Goal: Transaction & Acquisition: Purchase product/service

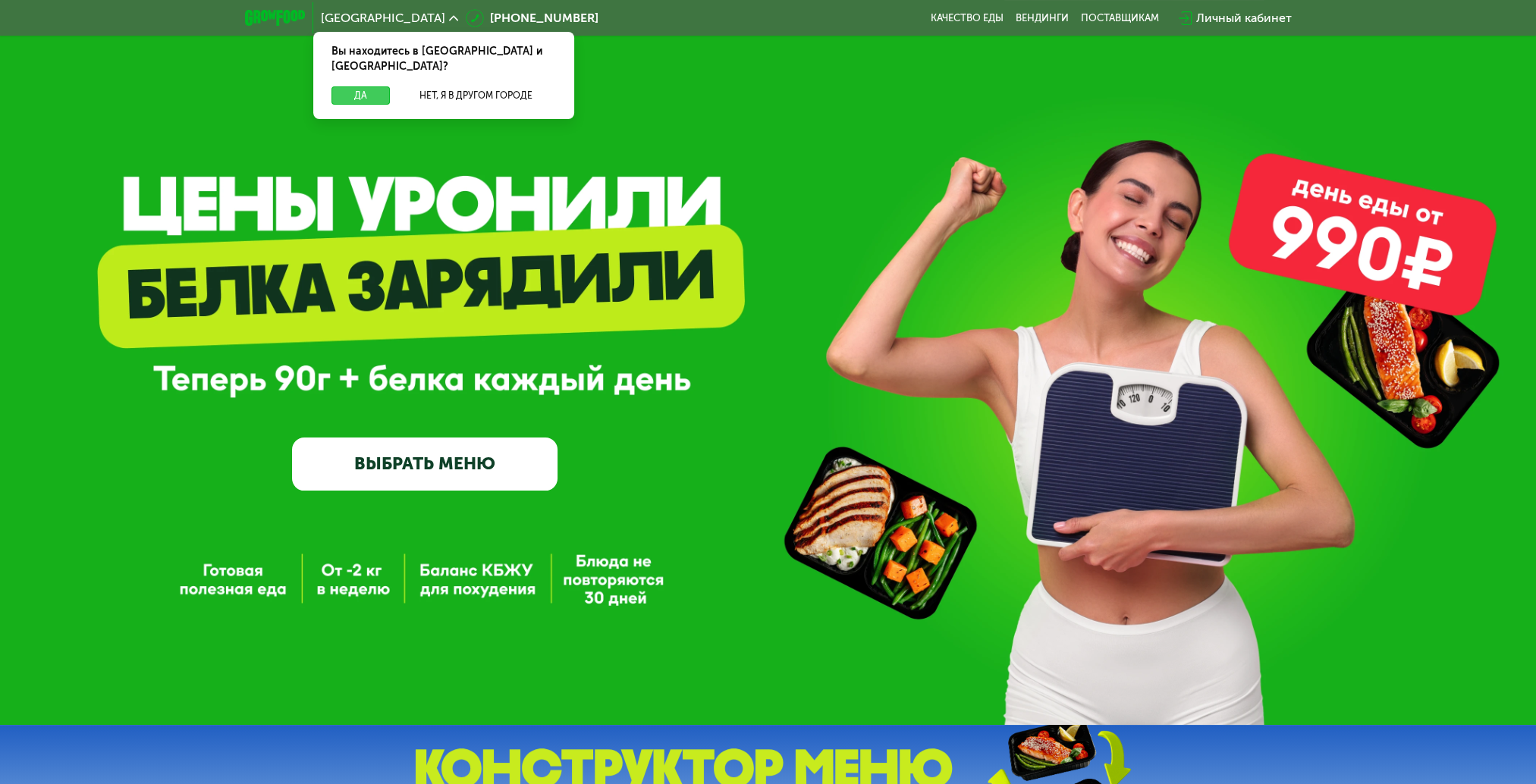
click at [367, 86] on button "Да" at bounding box center [361, 95] width 58 height 18
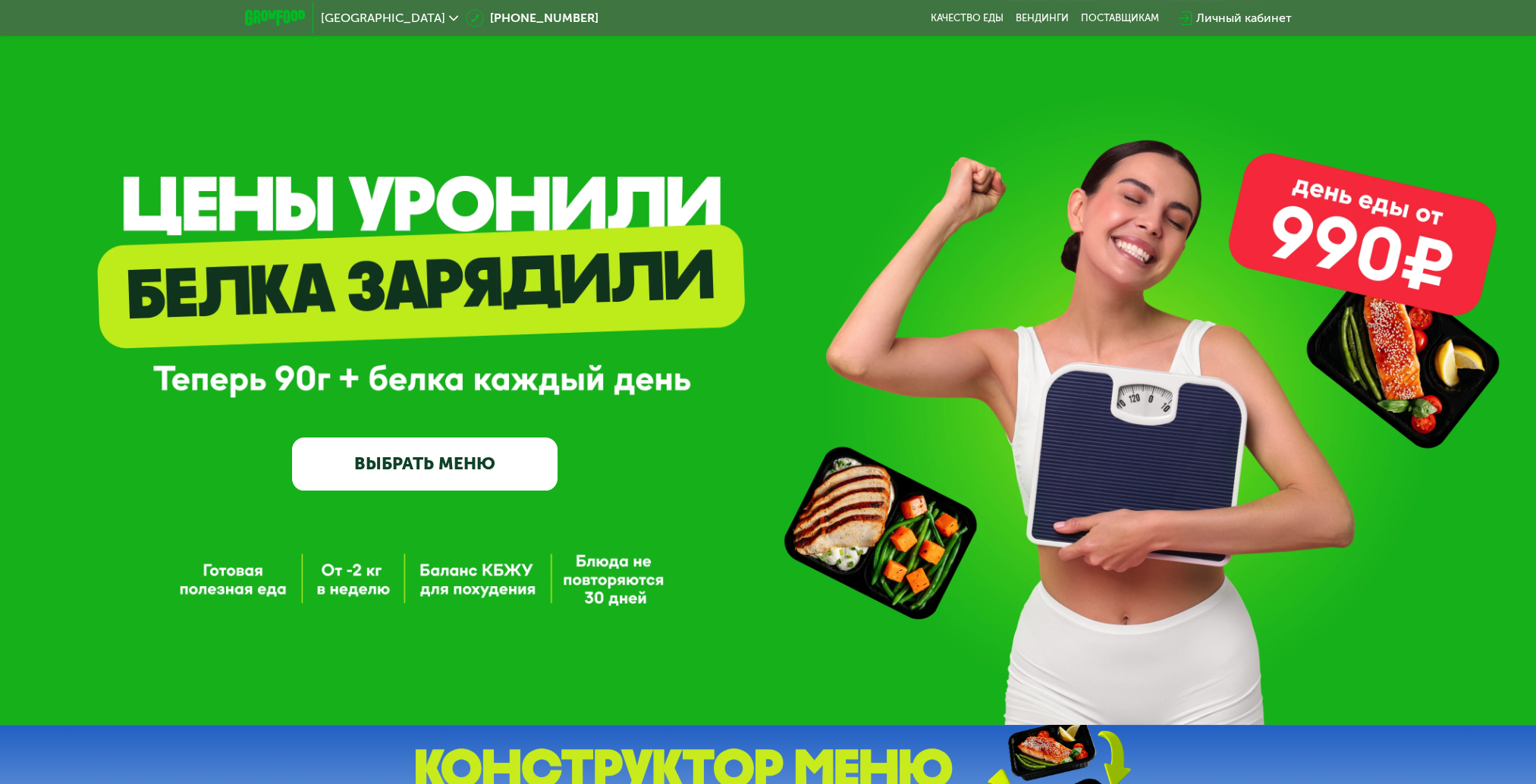
click at [473, 468] on link "ВЫБРАТЬ МЕНЮ" at bounding box center [425, 463] width 266 height 53
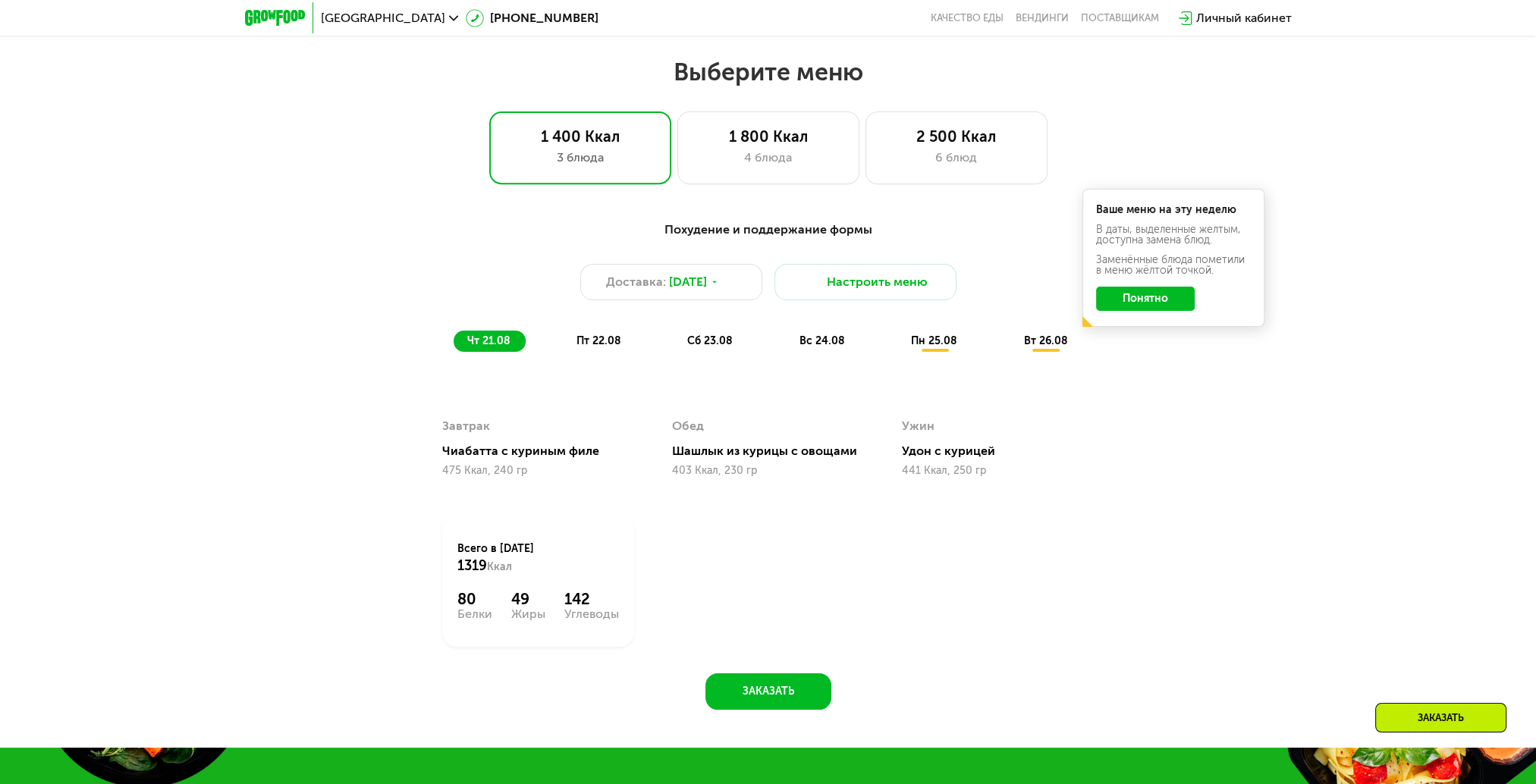
scroll to position [862, 0]
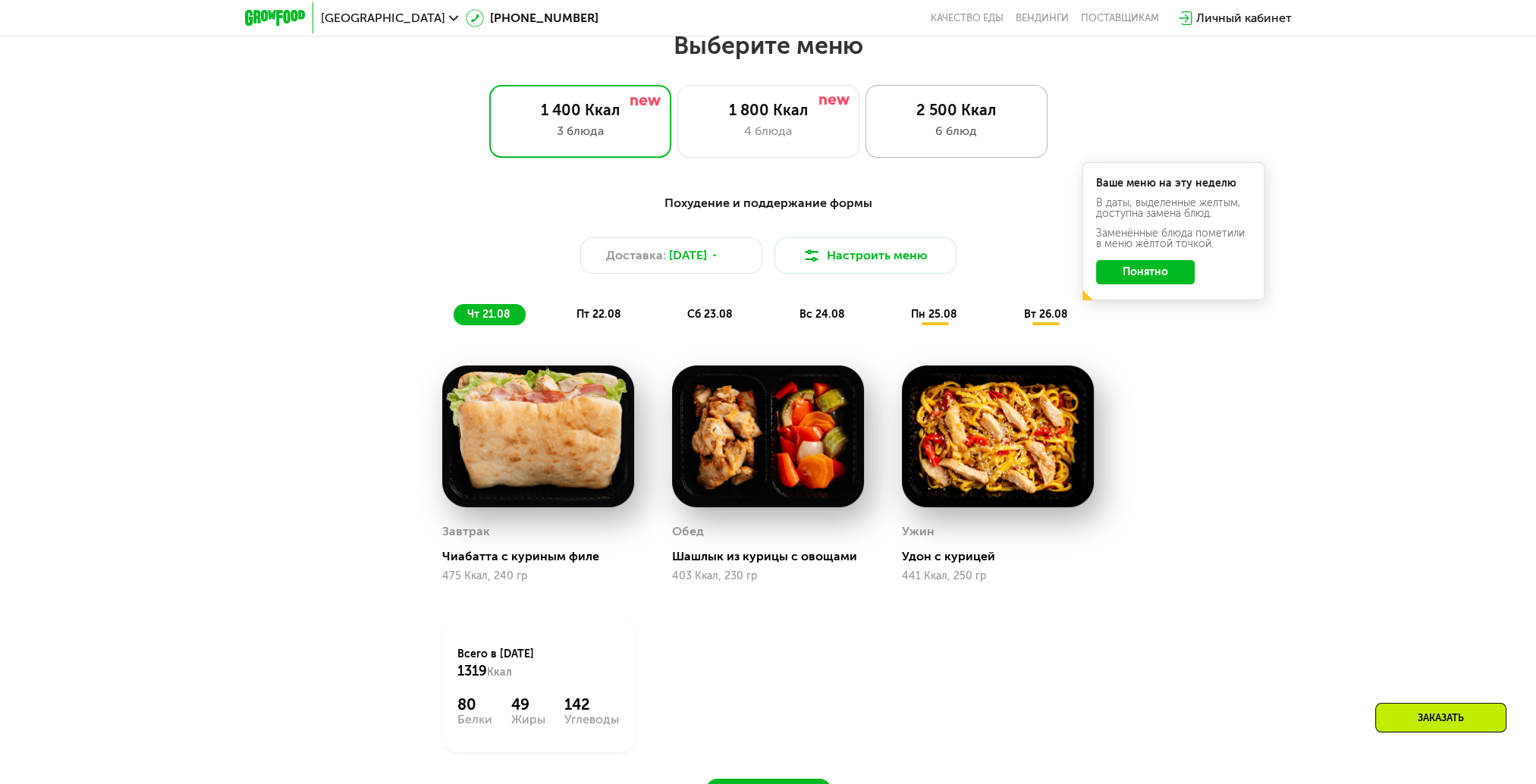
click at [922, 138] on div "6 блюд" at bounding box center [956, 131] width 150 height 18
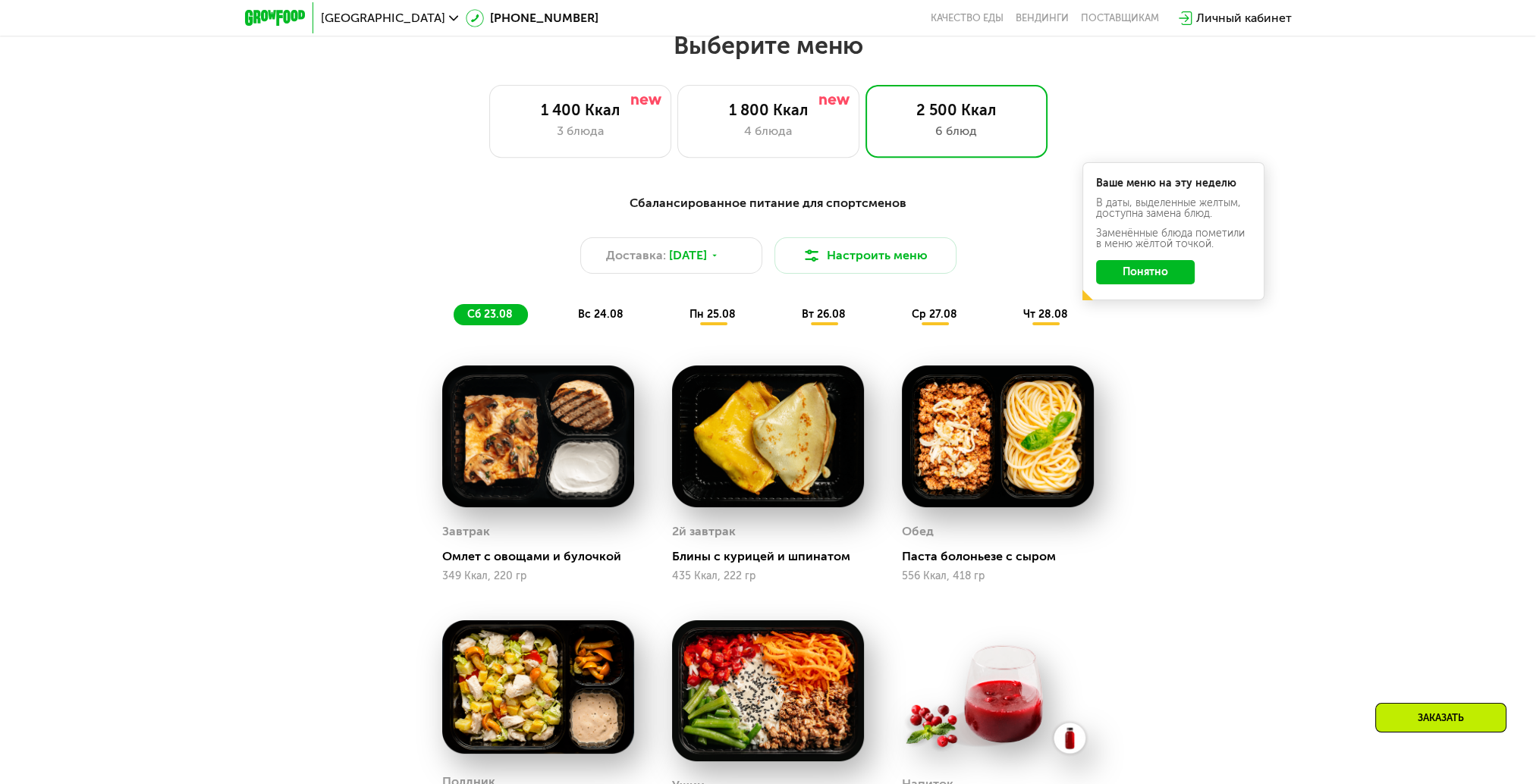
click at [1170, 325] on div "Сбалансированное питание для спортсменов Доставка: [DATE] Настроить меню сб 23.…" at bounding box center [768, 259] width 898 height 131
click at [1178, 271] on button "Понятно" at bounding box center [1145, 271] width 99 height 24
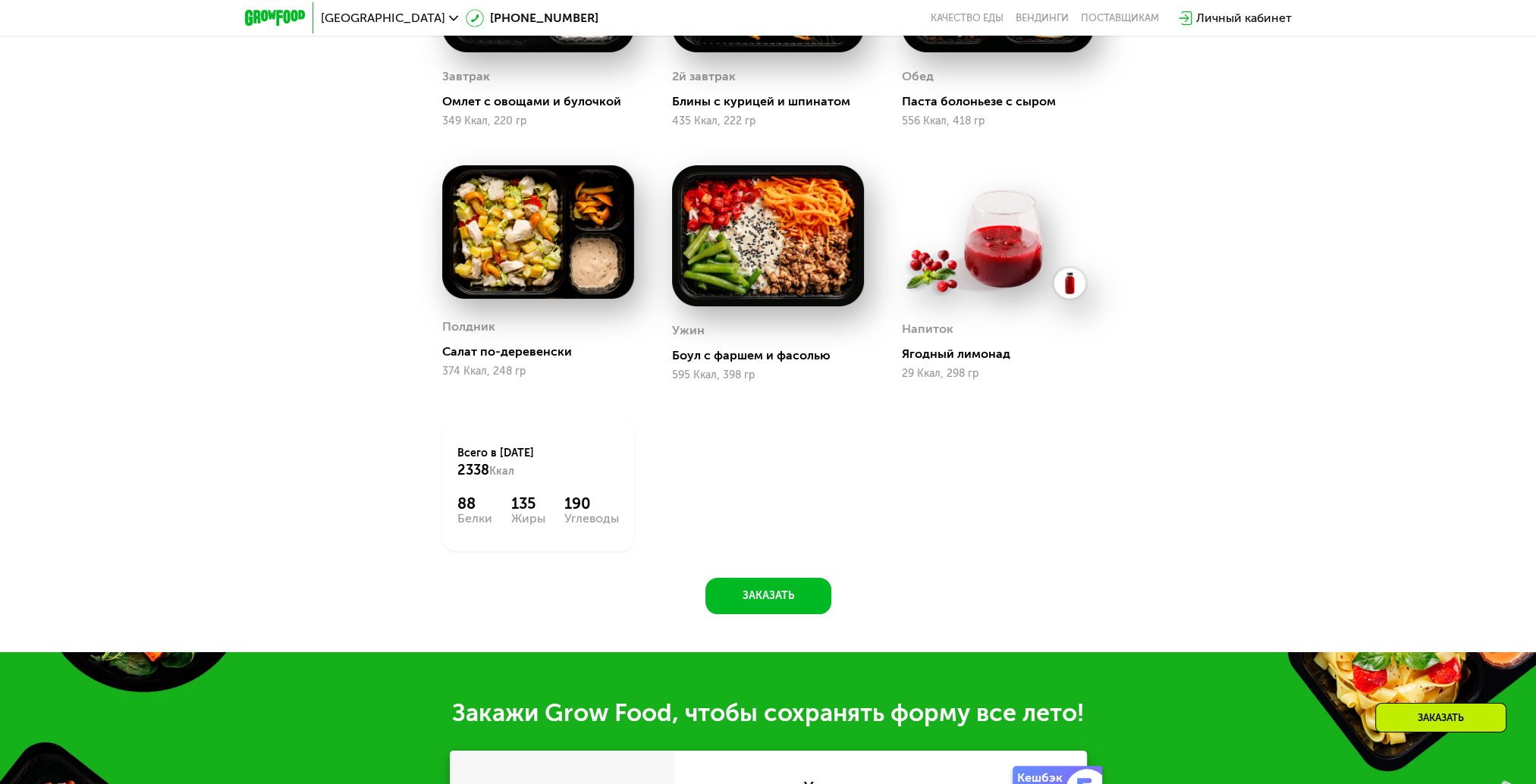
scroll to position [937, 0]
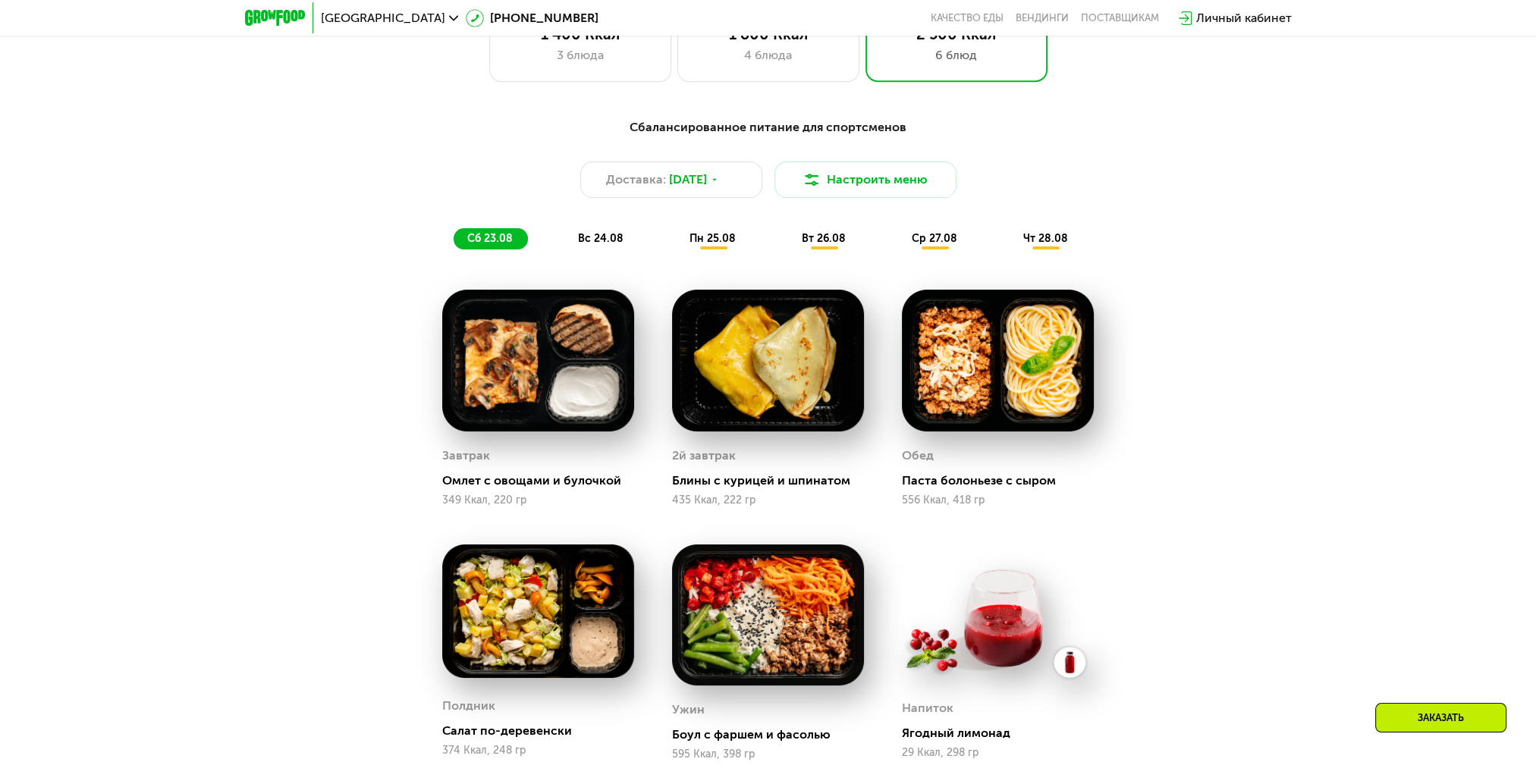
click at [583, 244] on span "вс 24.08" at bounding box center [600, 237] width 46 height 13
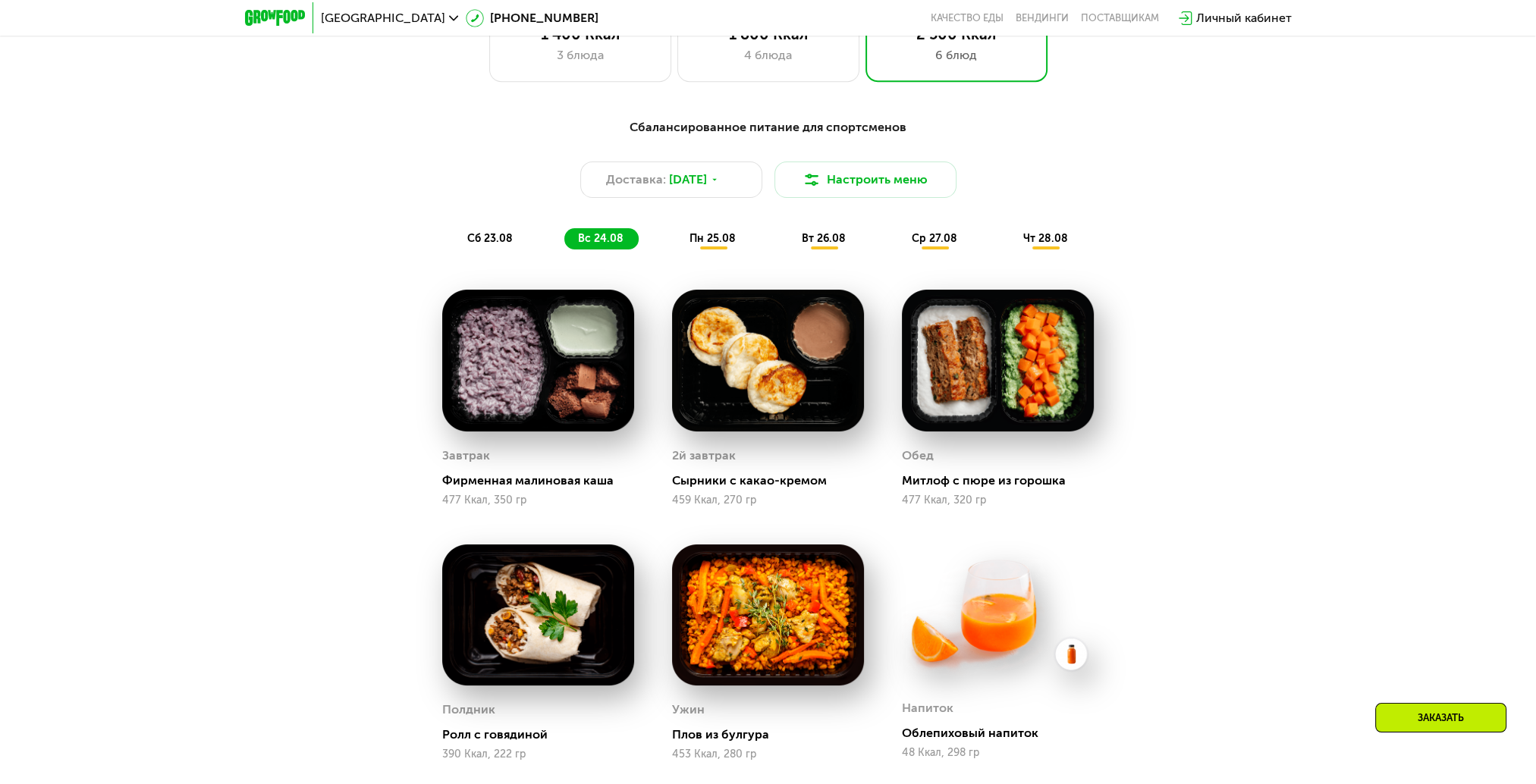
click at [734, 245] on span "пн 25.08" at bounding box center [713, 237] width 47 height 13
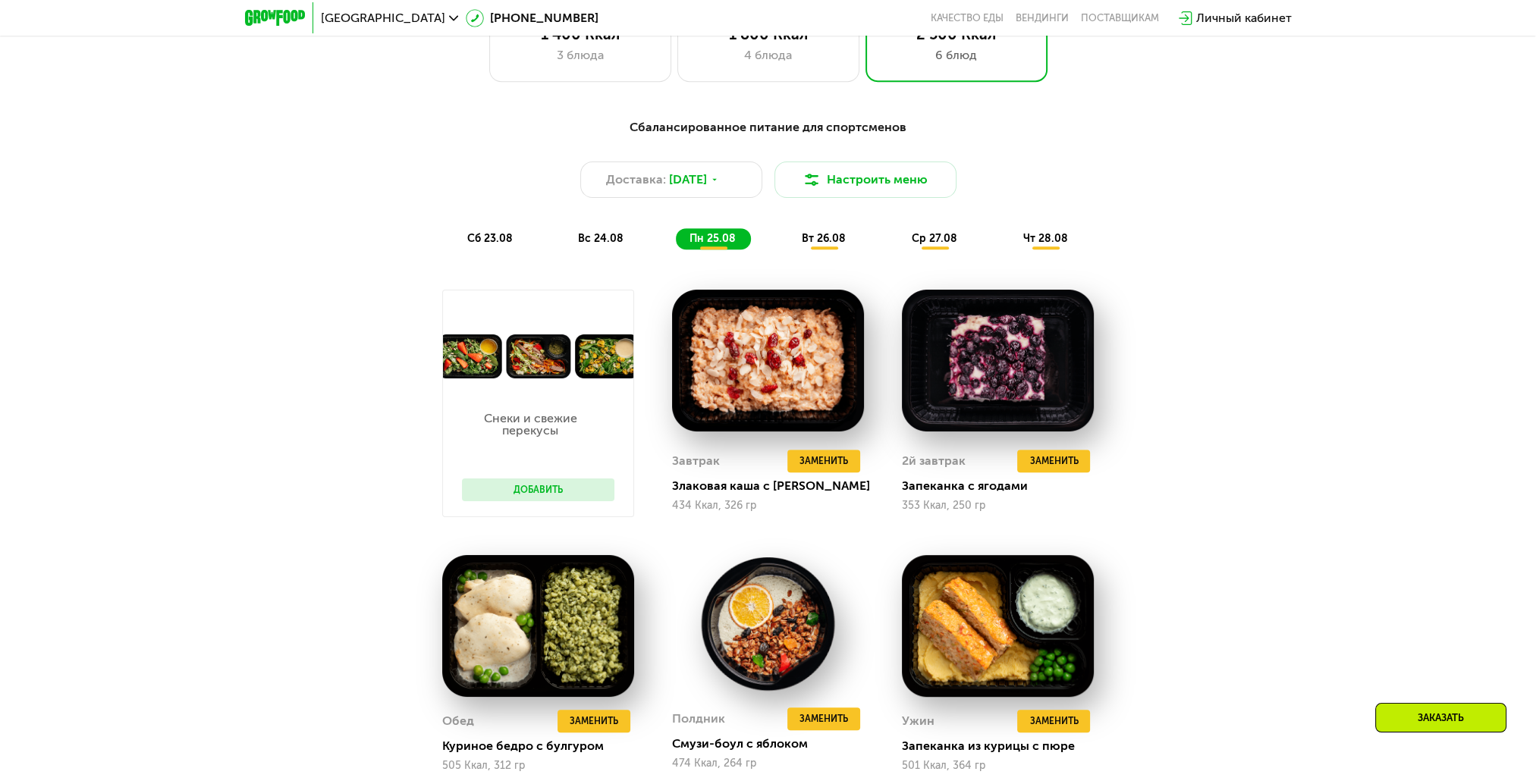
click at [834, 242] on span "вт 26.08" at bounding box center [823, 237] width 44 height 13
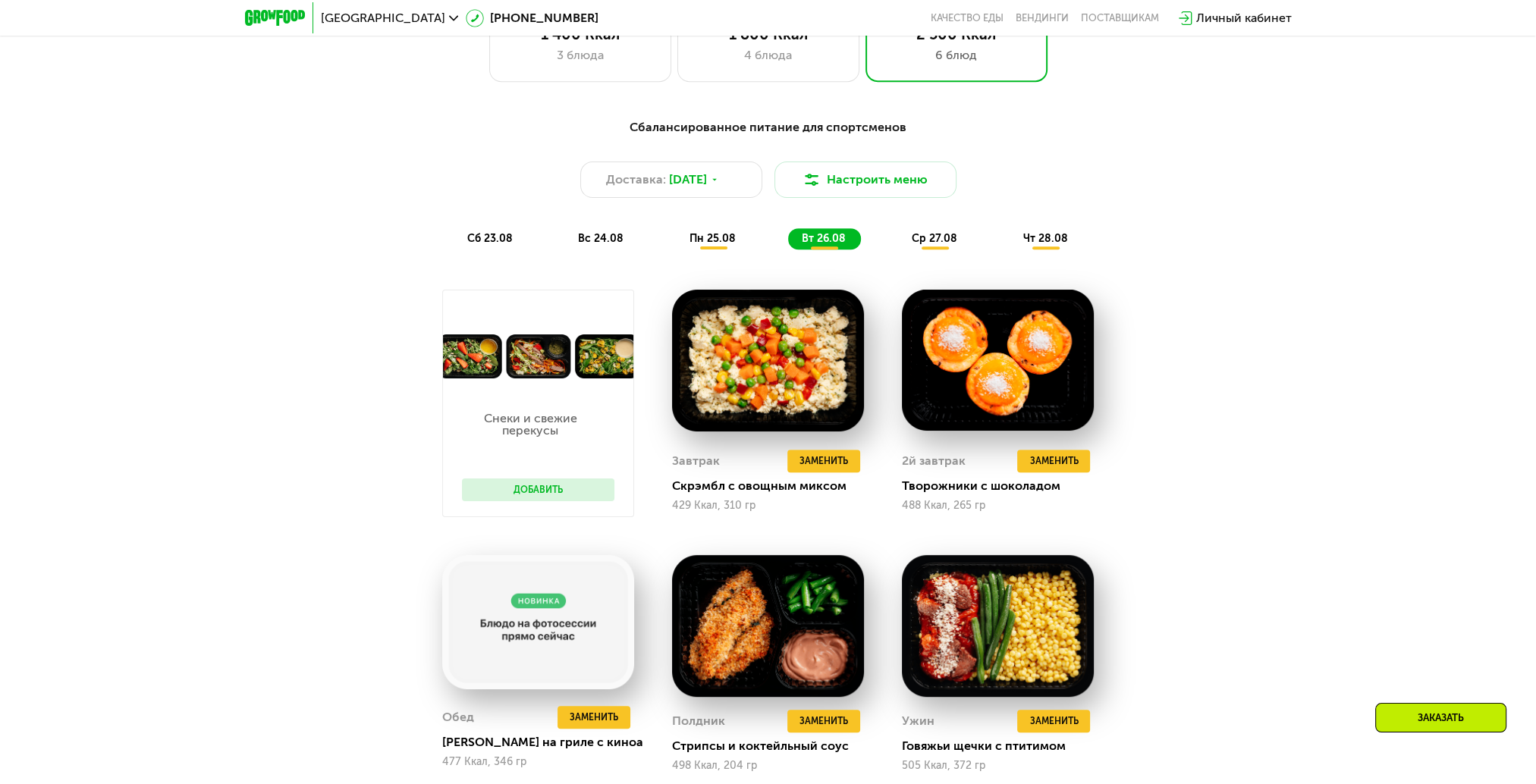
click at [938, 244] on span "ср 27.08" at bounding box center [934, 237] width 46 height 13
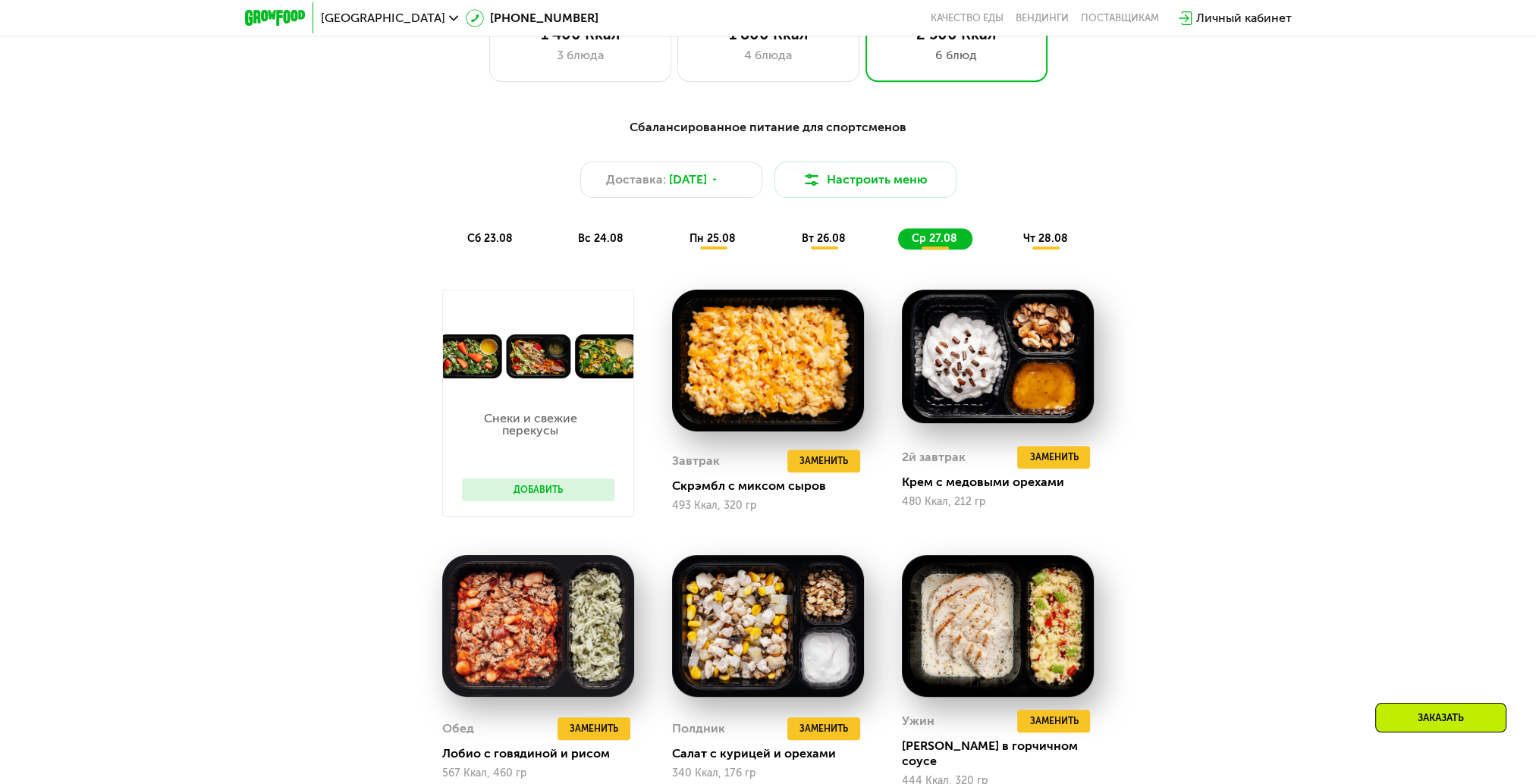
click at [1064, 245] on span "чт 28.08" at bounding box center [1044, 237] width 45 height 13
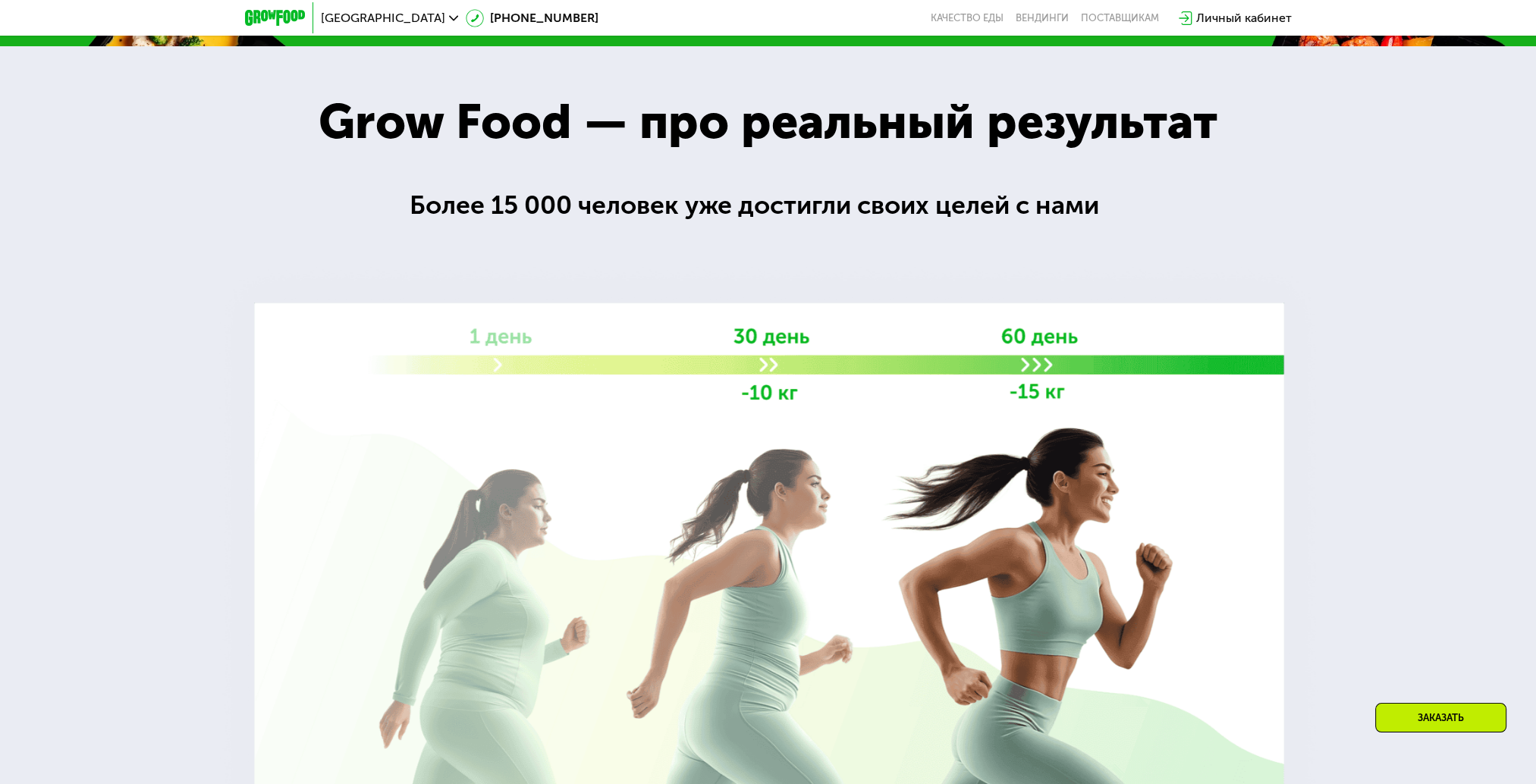
scroll to position [1998, 0]
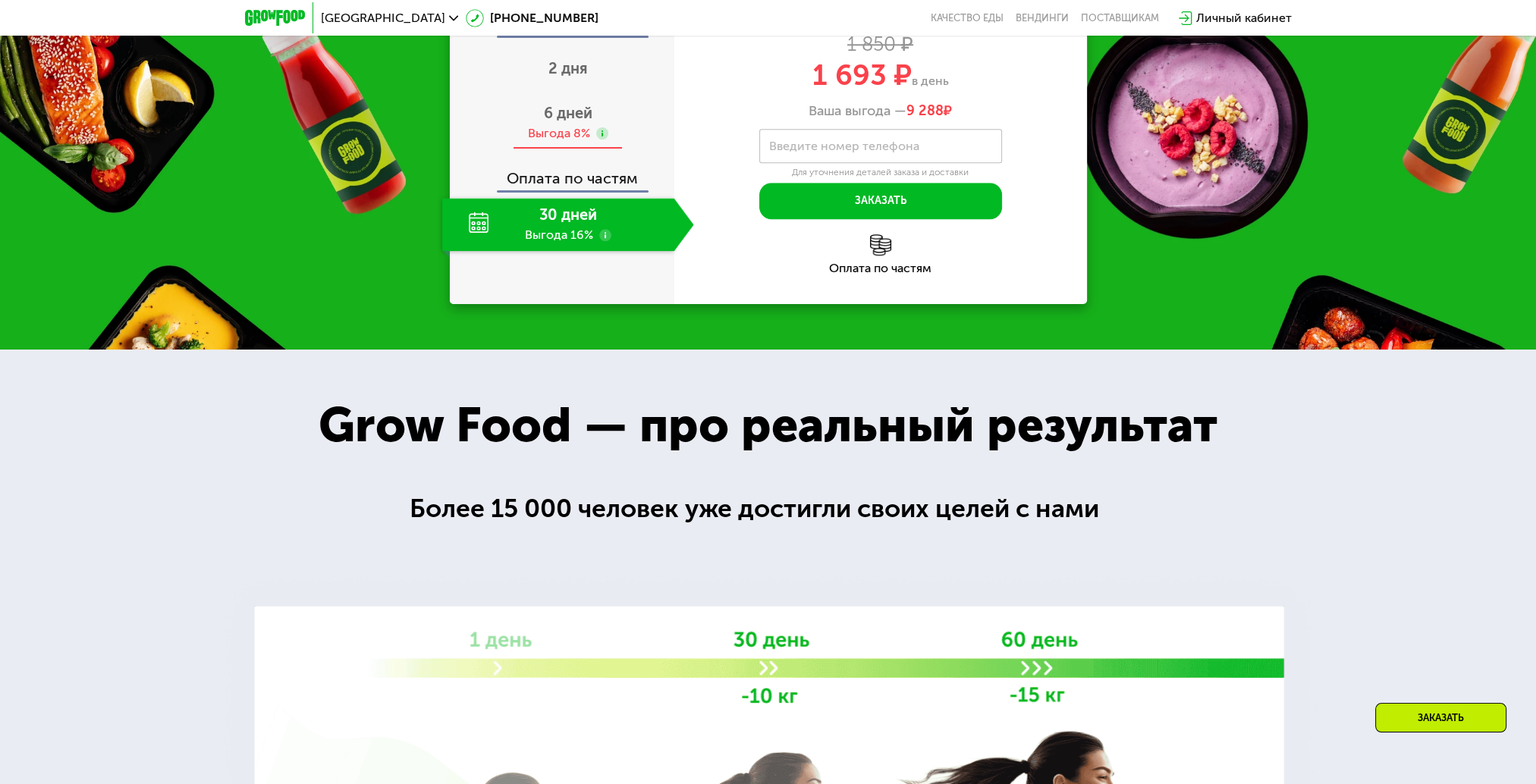
click at [600, 140] on use at bounding box center [602, 133] width 13 height 13
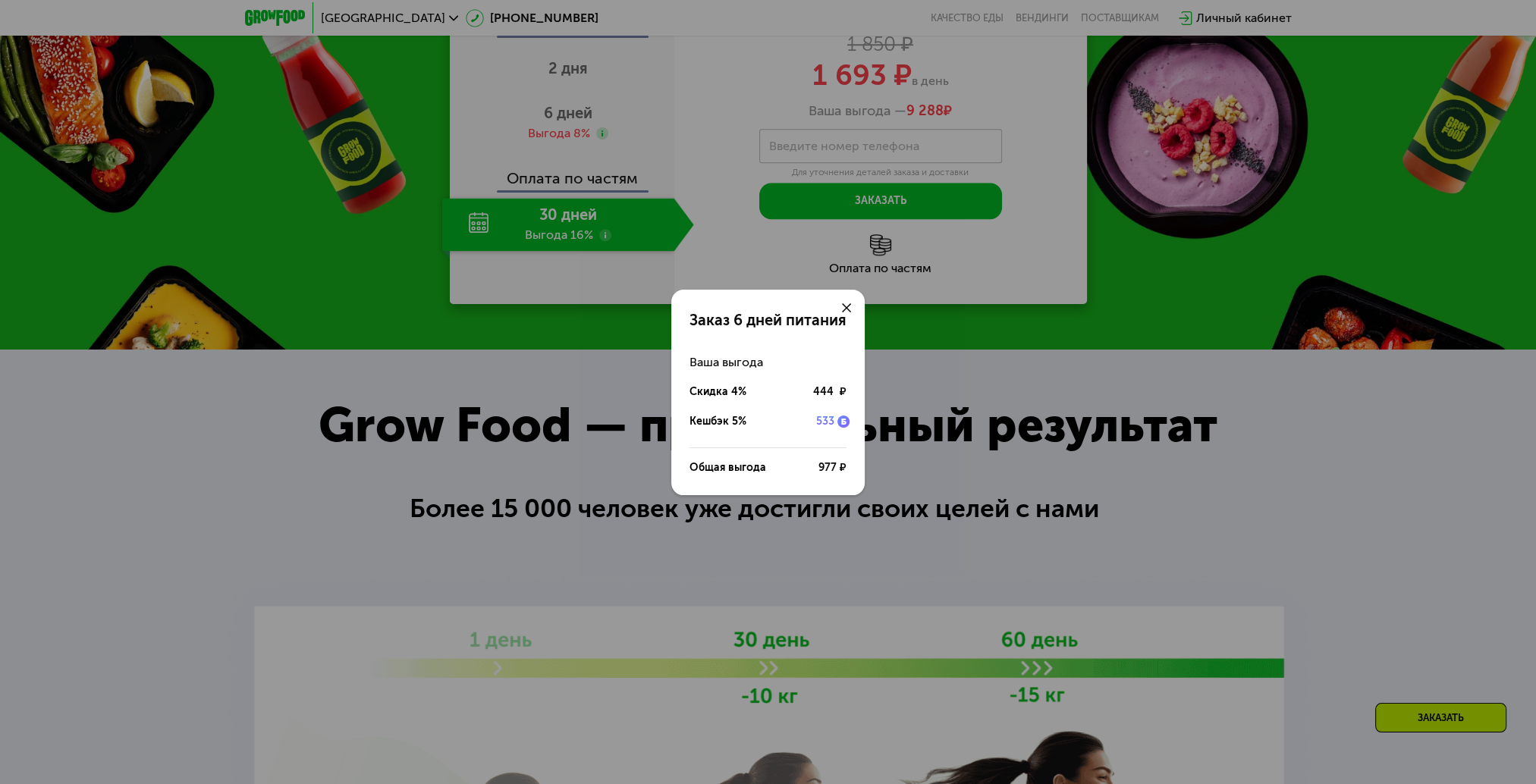
click at [564, 351] on div "Заказ 6 дней питания Ваша выгода Скидка 4% 444 ₽ Кешбэк 5% 533 Общая выгода 977…" at bounding box center [768, 392] width 1536 height 784
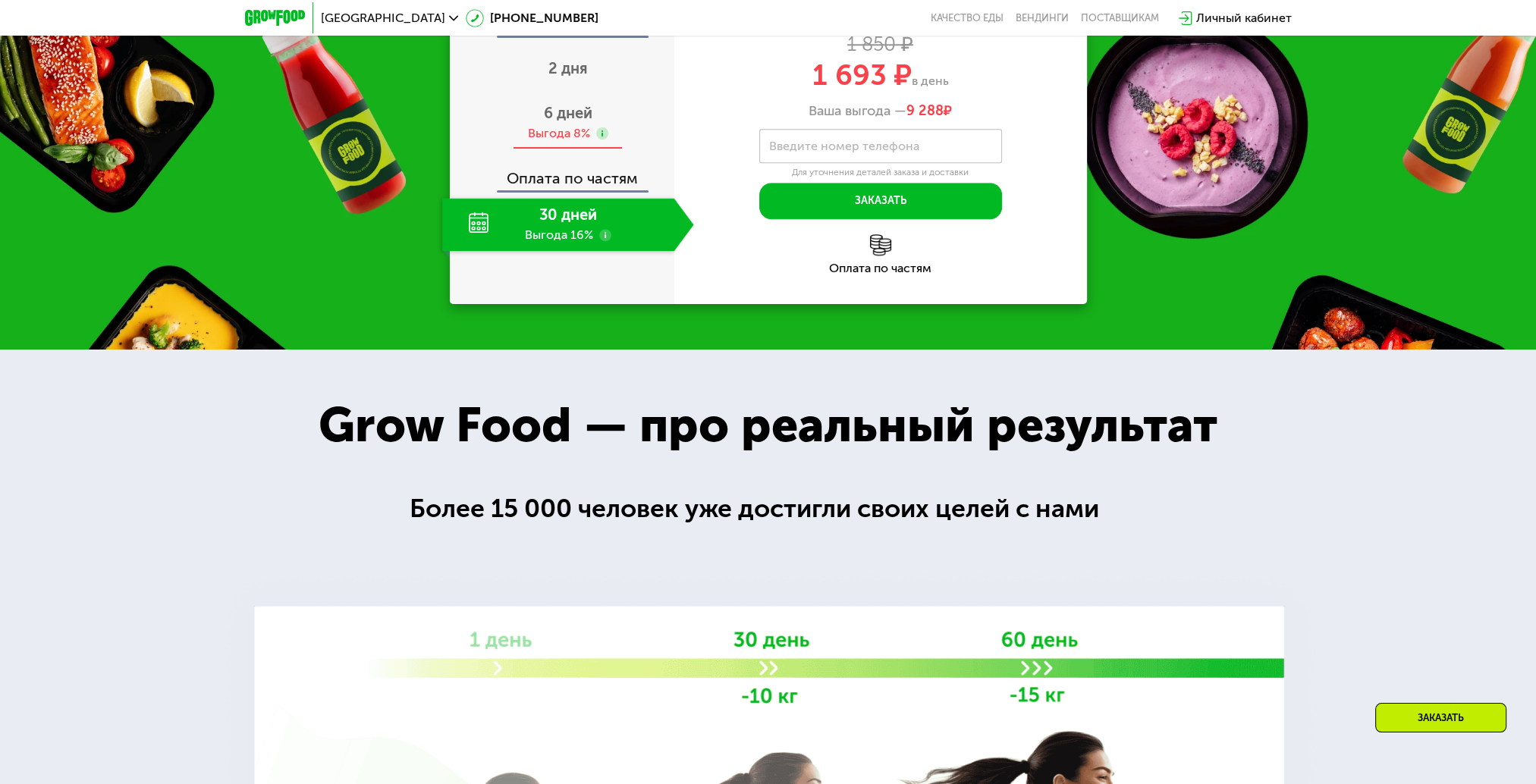
click at [545, 122] on span "6 дней" at bounding box center [568, 112] width 48 height 18
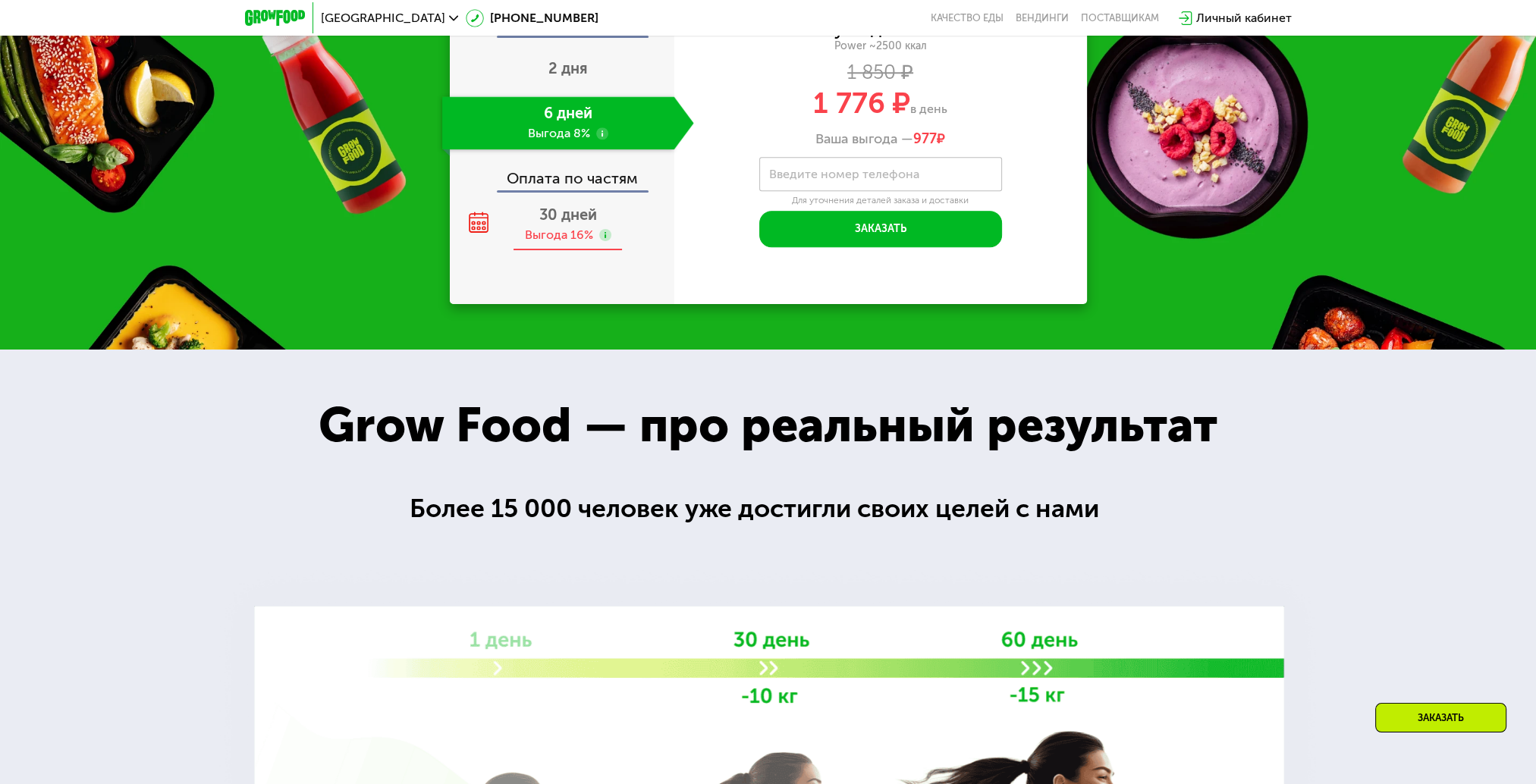
click at [571, 251] on div "30 дней Выгода 16%" at bounding box center [568, 224] width 252 height 53
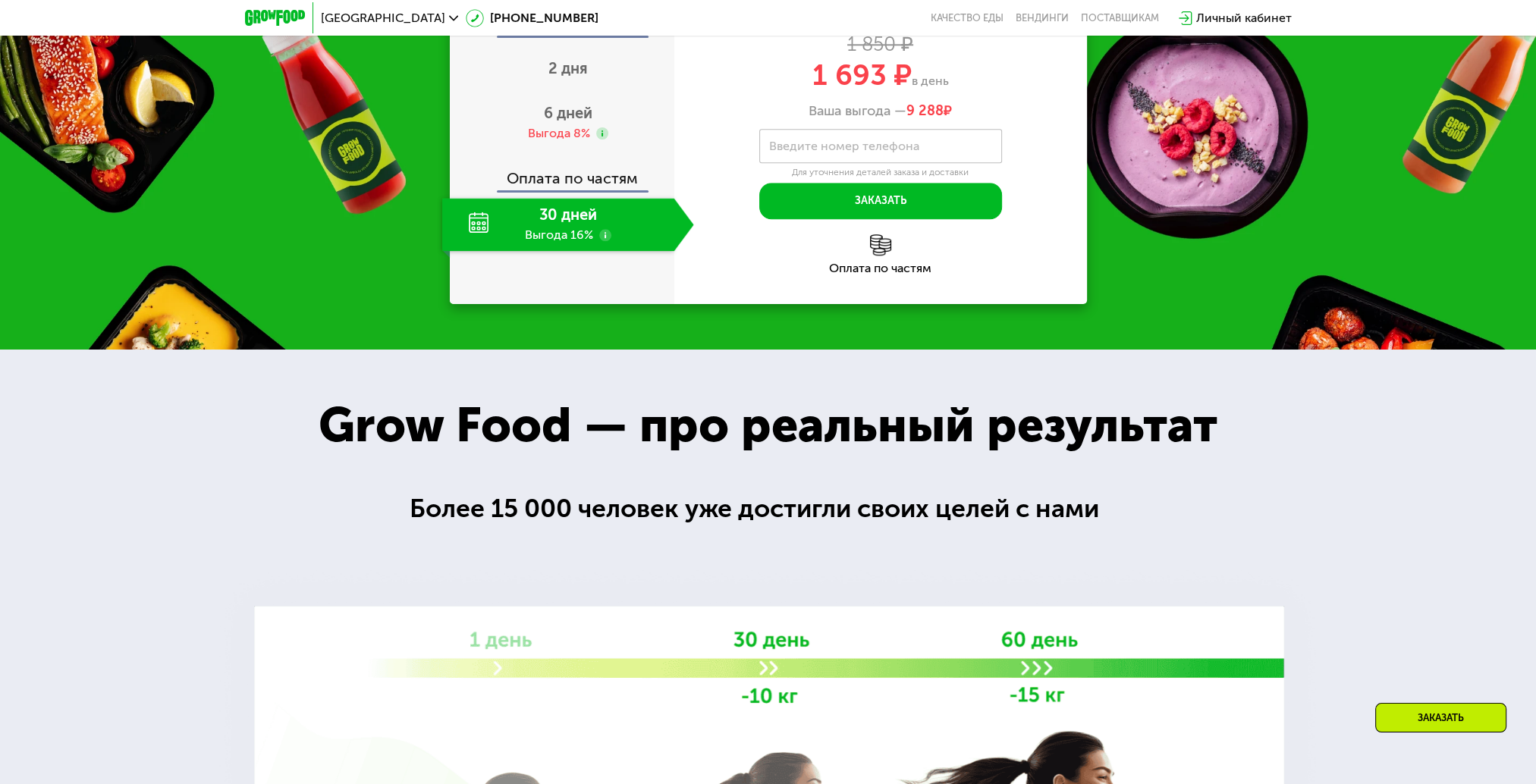
click at [573, 190] on div "Оплата по частям" at bounding box center [562, 172] width 223 height 35
click at [580, 190] on div "Оплата по частям" at bounding box center [562, 172] width 223 height 35
click at [581, 122] on span "6 дней" at bounding box center [568, 112] width 48 height 18
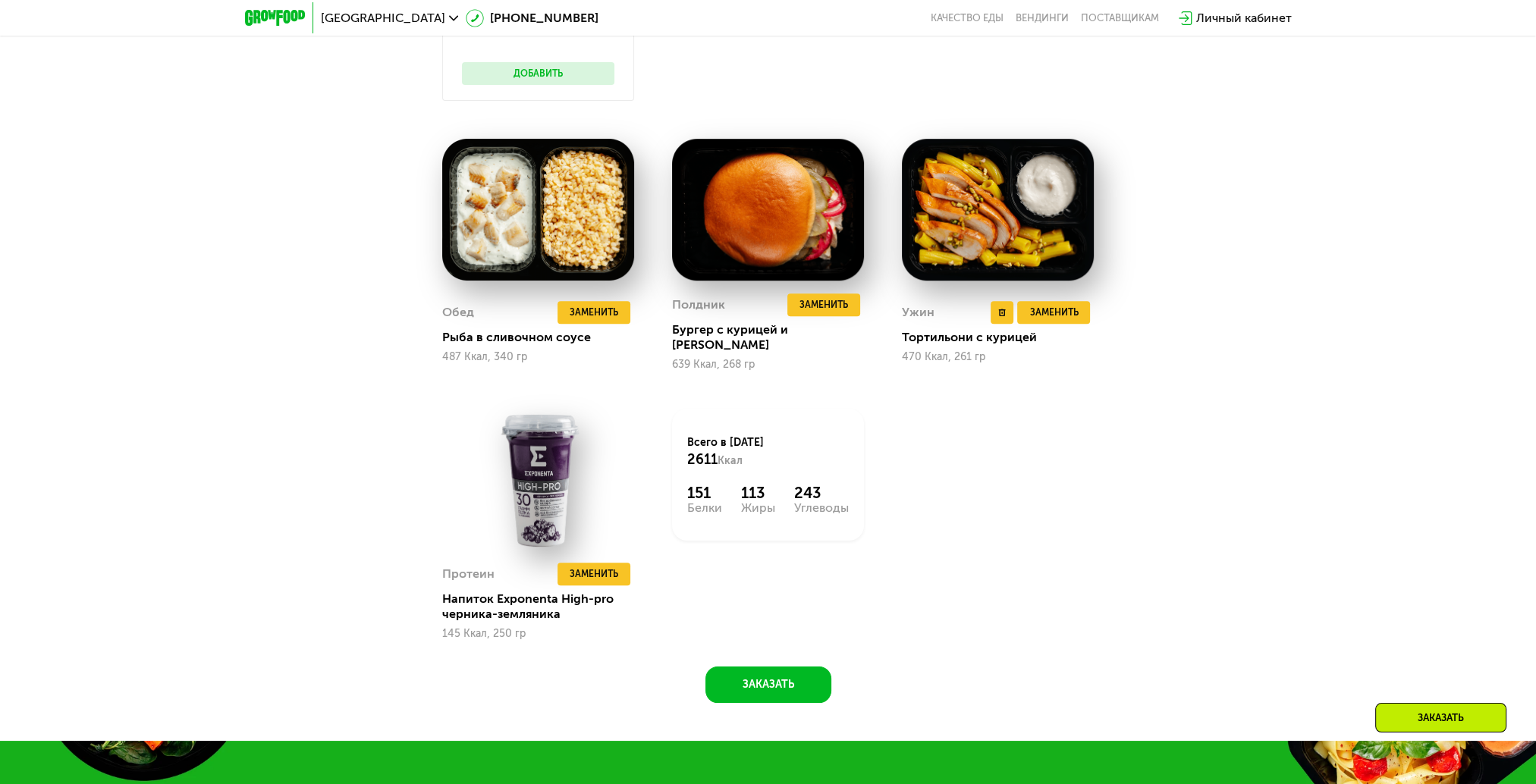
scroll to position [1164, 0]
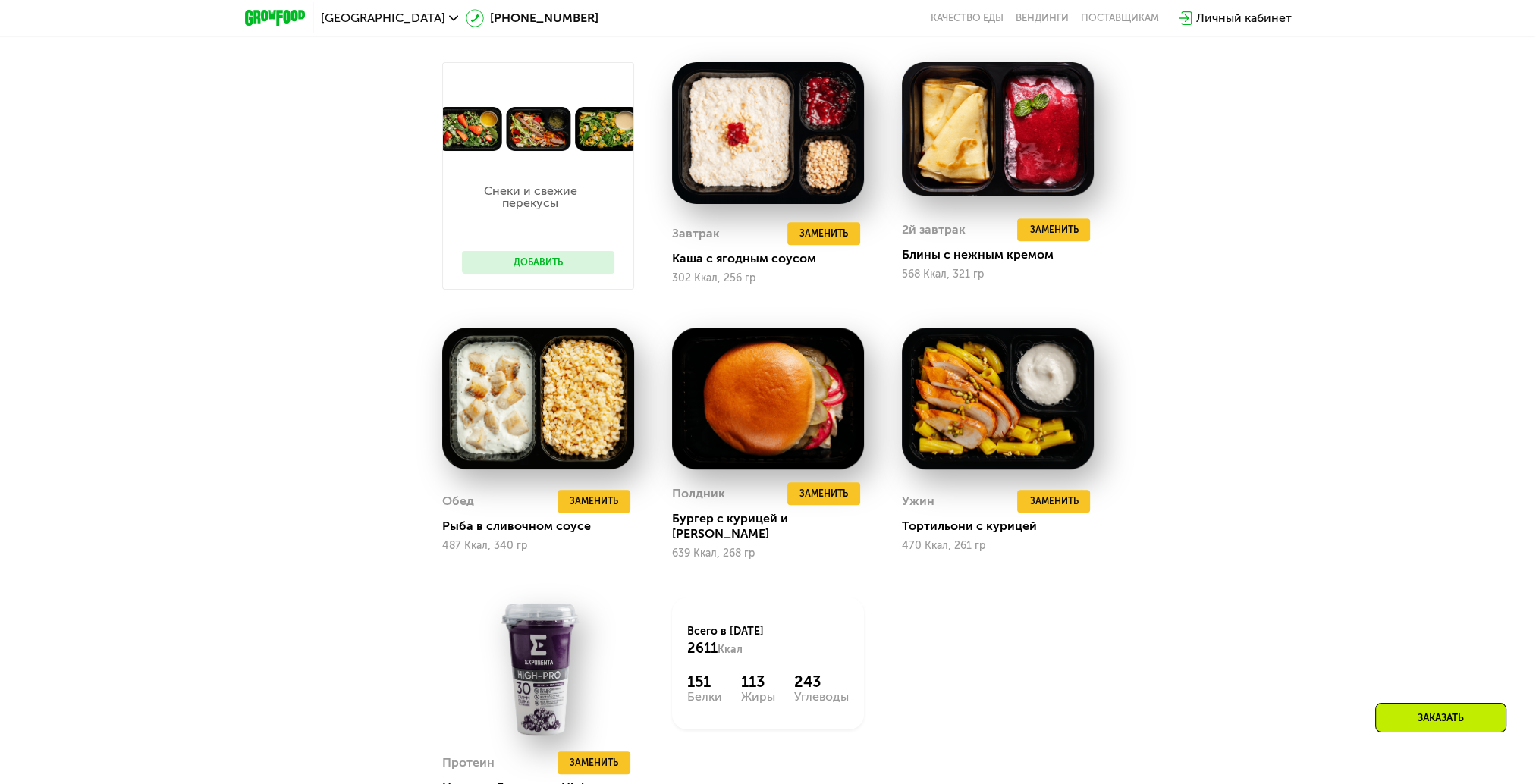
click at [351, 395] on div "Сбалансированное питание для спортсменов Доставка: [DATE] Настроить меню сб 23.…" at bounding box center [769, 387] width 935 height 1010
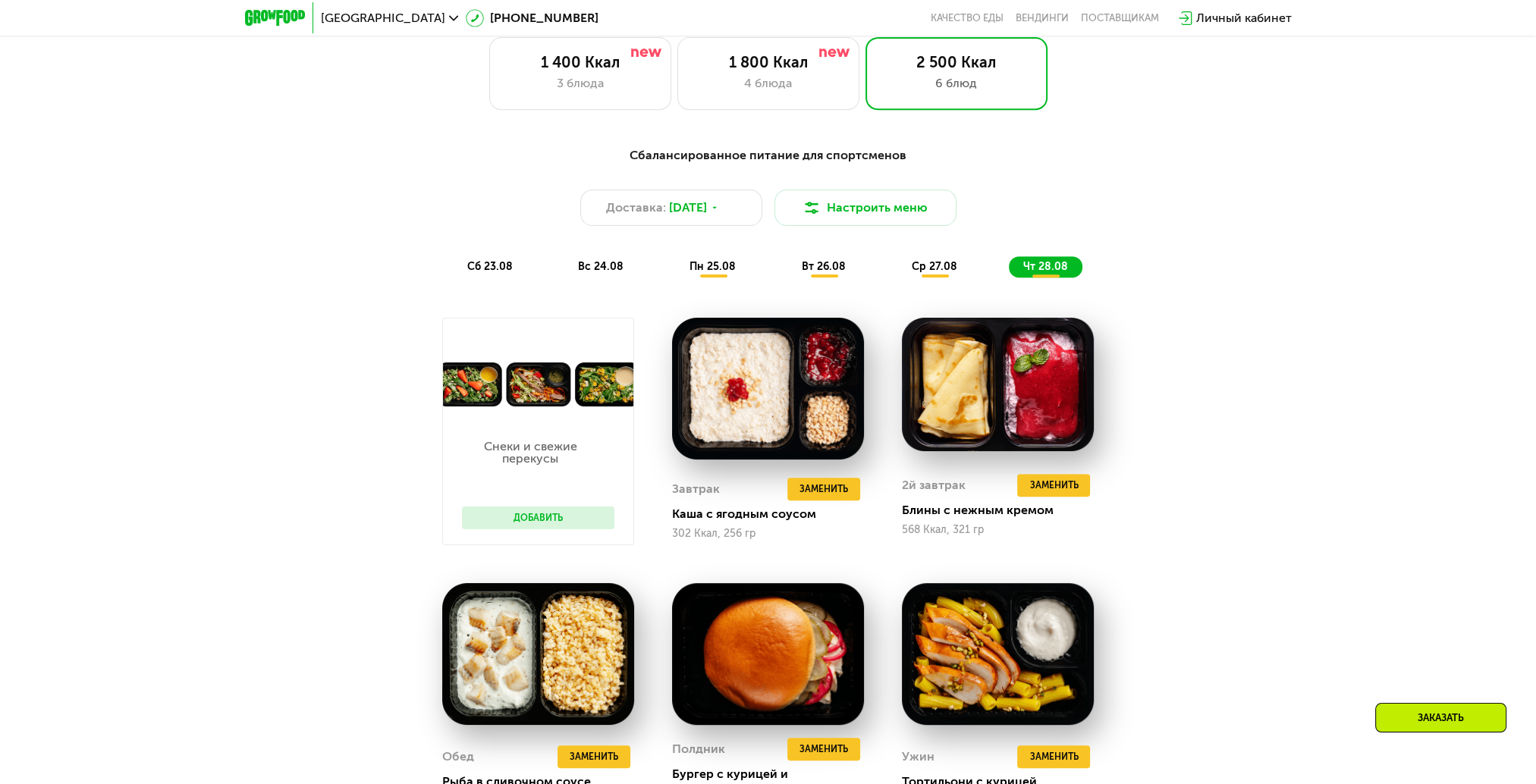
scroll to position [709, 0]
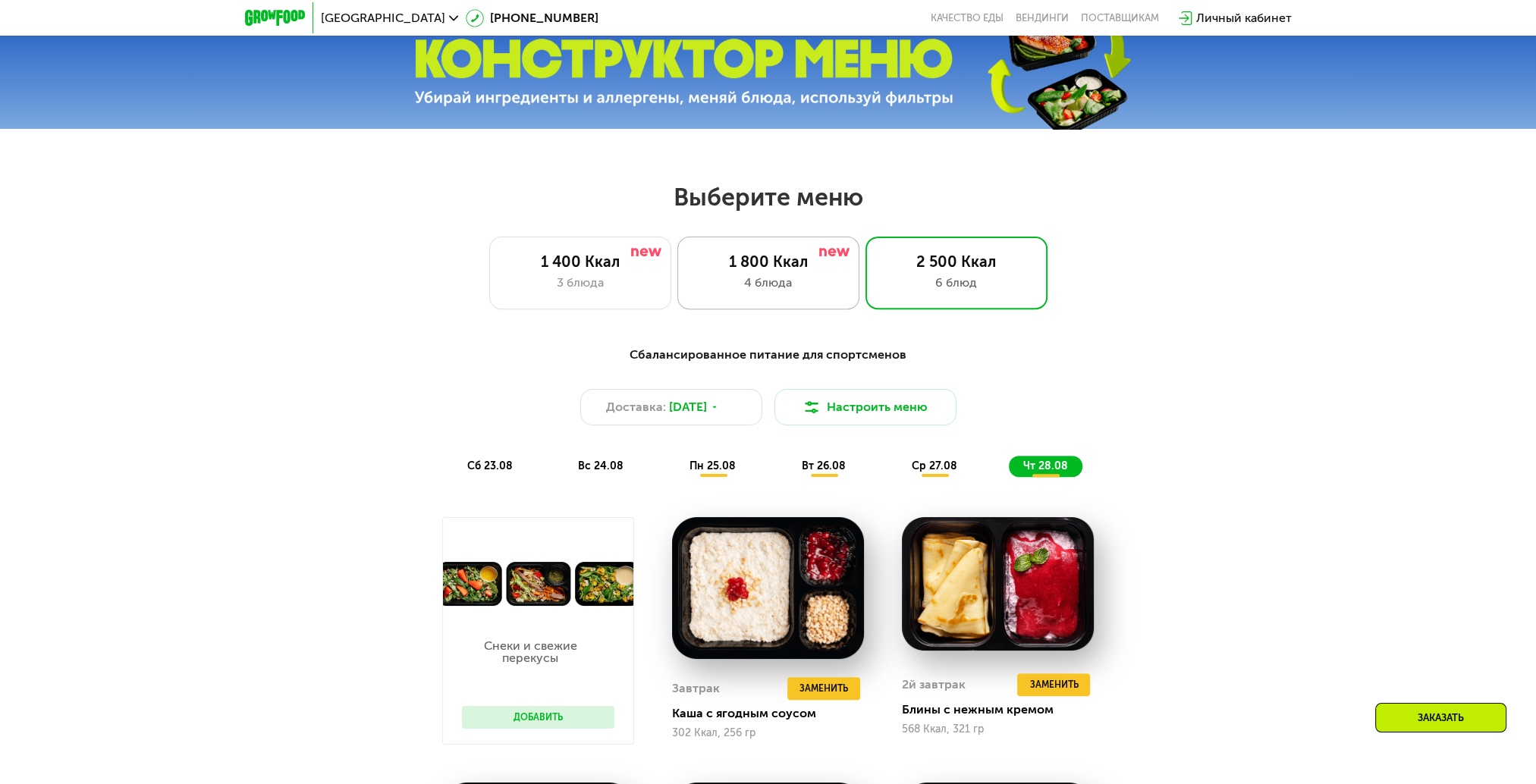
click at [865, 249] on div "1 800 Ккал 4 блюда" at bounding box center [956, 272] width 182 height 73
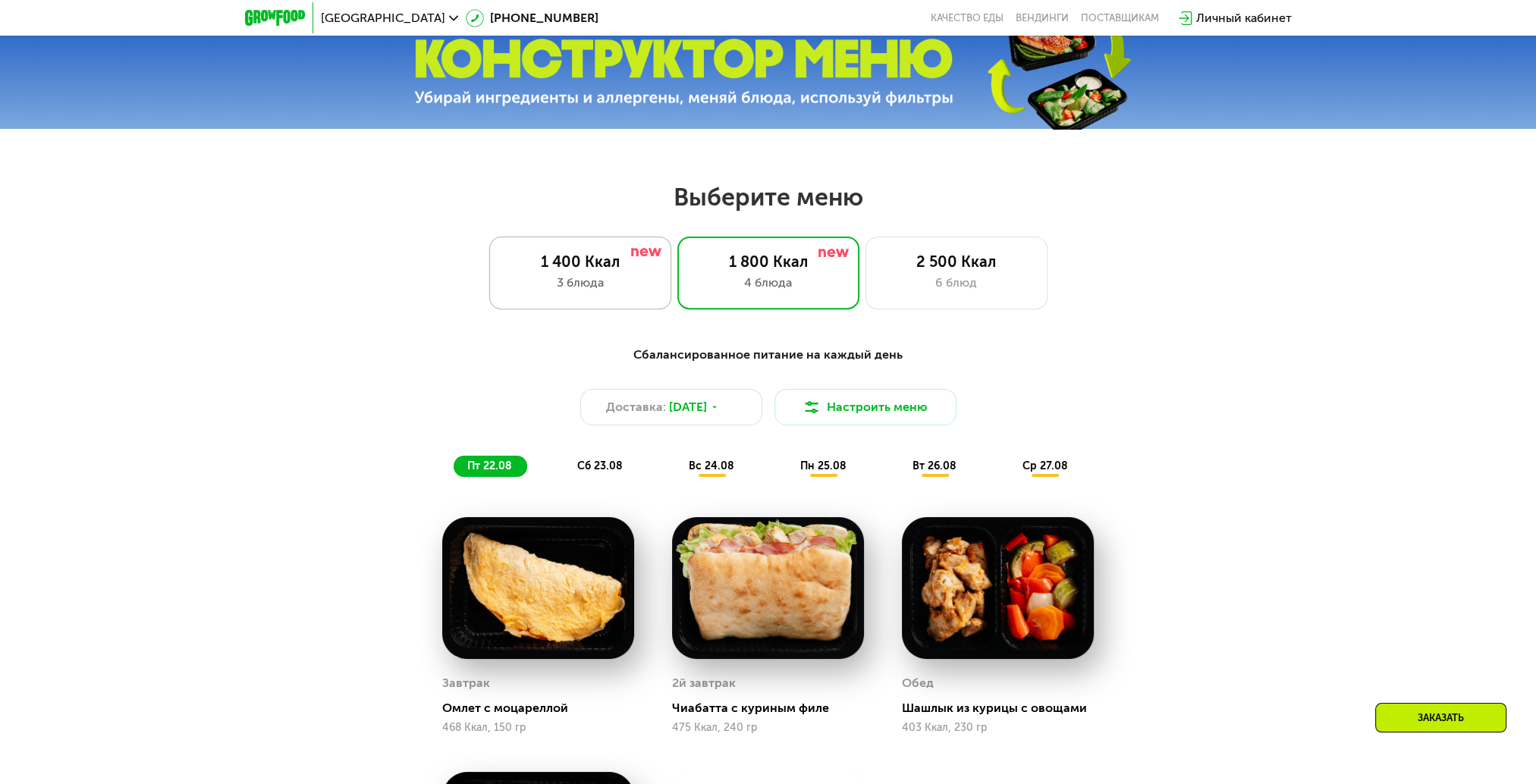
click at [615, 279] on div "3 блюда" at bounding box center [580, 282] width 150 height 18
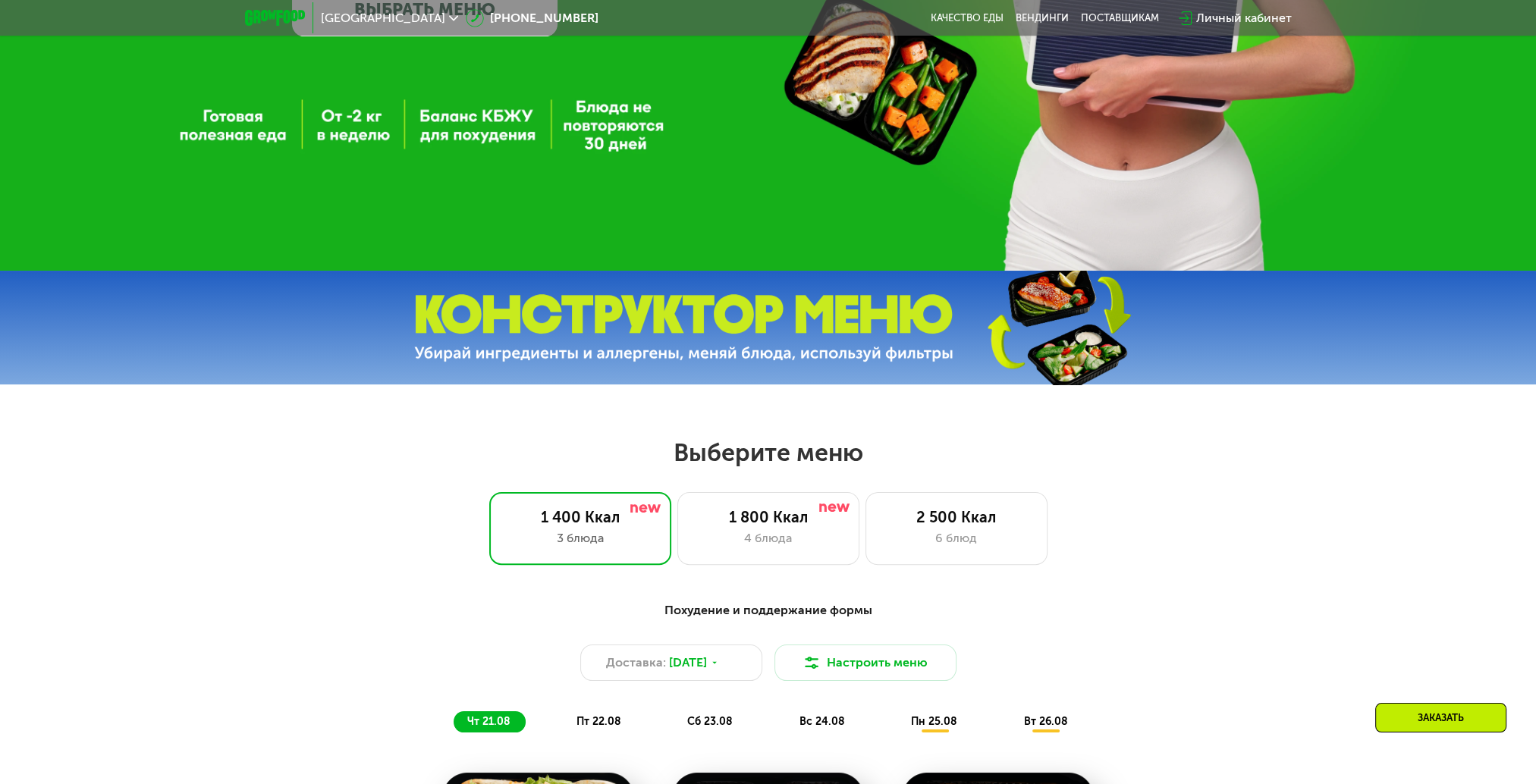
scroll to position [179, 0]
